Goal: Information Seeking & Learning: Learn about a topic

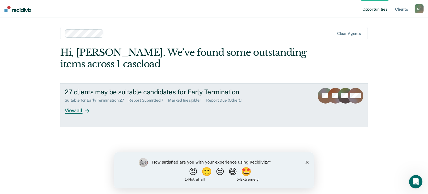
click at [276, 101] on link "27 clients may be suitable candidates for Early Termination Suitable for Early …" at bounding box center [214, 105] width 308 height 44
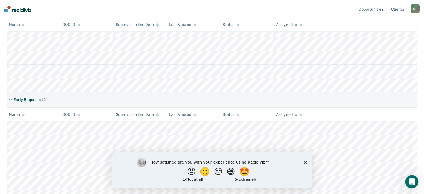
scroll to position [261, 0]
